Goal: Find specific page/section: Locate a particular part of the current website

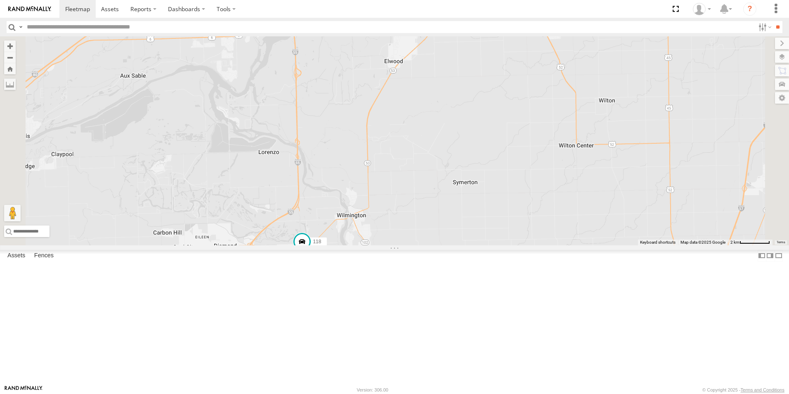
drag, startPoint x: 418, startPoint y: 281, endPoint x: 423, endPoint y: 266, distance: 16.1
click at [423, 245] on div "119 126 - Cory F 121- Elisha 123 6078 118" at bounding box center [394, 140] width 789 height 209
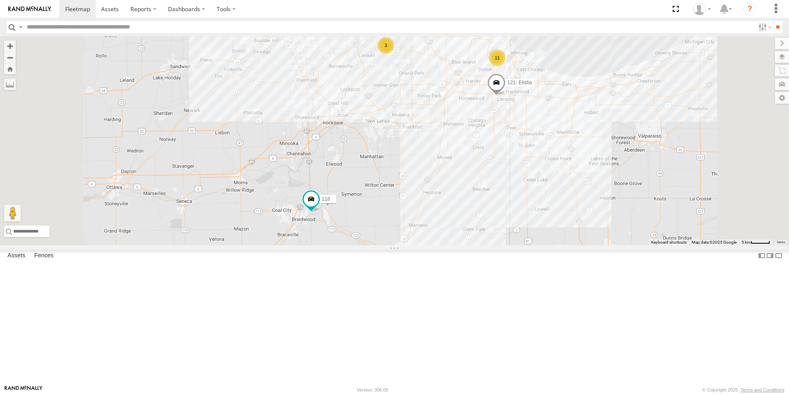
click at [25, 10] on img at bounding box center [29, 9] width 43 height 6
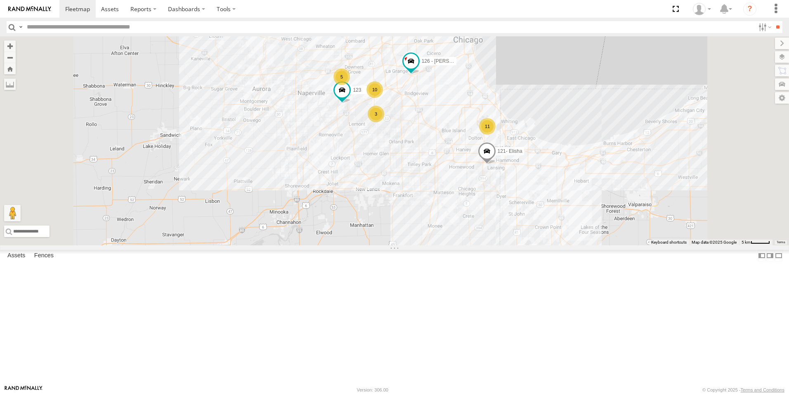
click at [34, 12] on link at bounding box center [29, 9] width 59 height 18
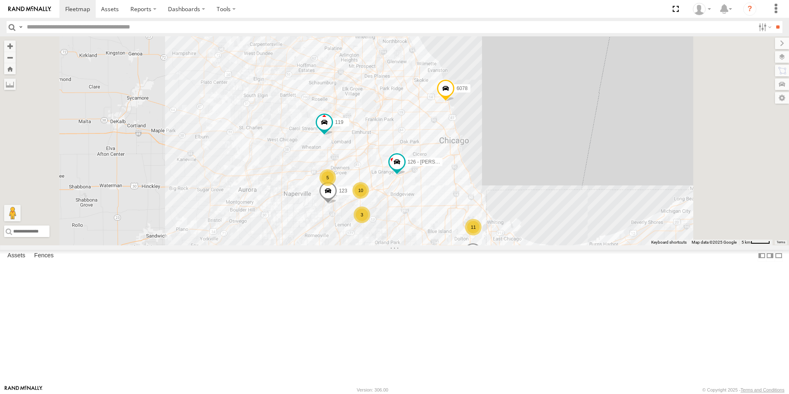
drag, startPoint x: 419, startPoint y: 210, endPoint x: 411, endPoint y: 317, distance: 107.6
click at [411, 245] on div "10 11 5 119 3 126 - [PERSON_NAME] 121- [PERSON_NAME] 123 118 6078" at bounding box center [394, 140] width 789 height 209
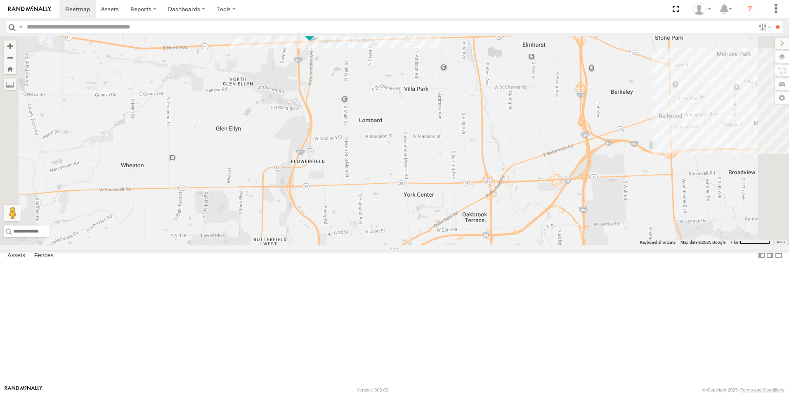
click at [0, 0] on div at bounding box center [0, 0] width 0 height 0
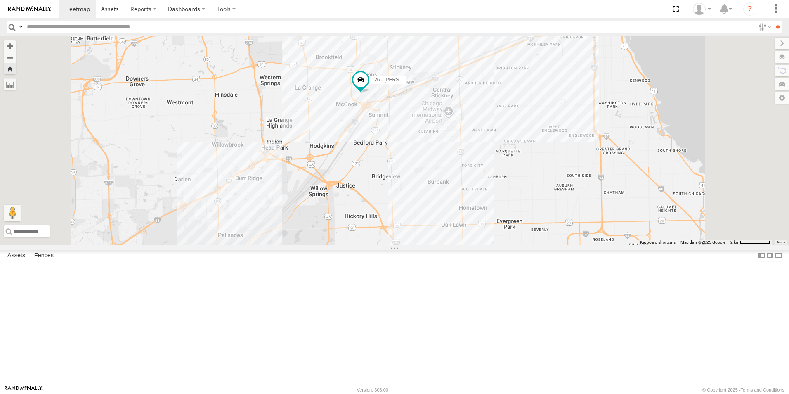
click at [35, 5] on link at bounding box center [29, 9] width 59 height 18
